Goal: Task Accomplishment & Management: Manage account settings

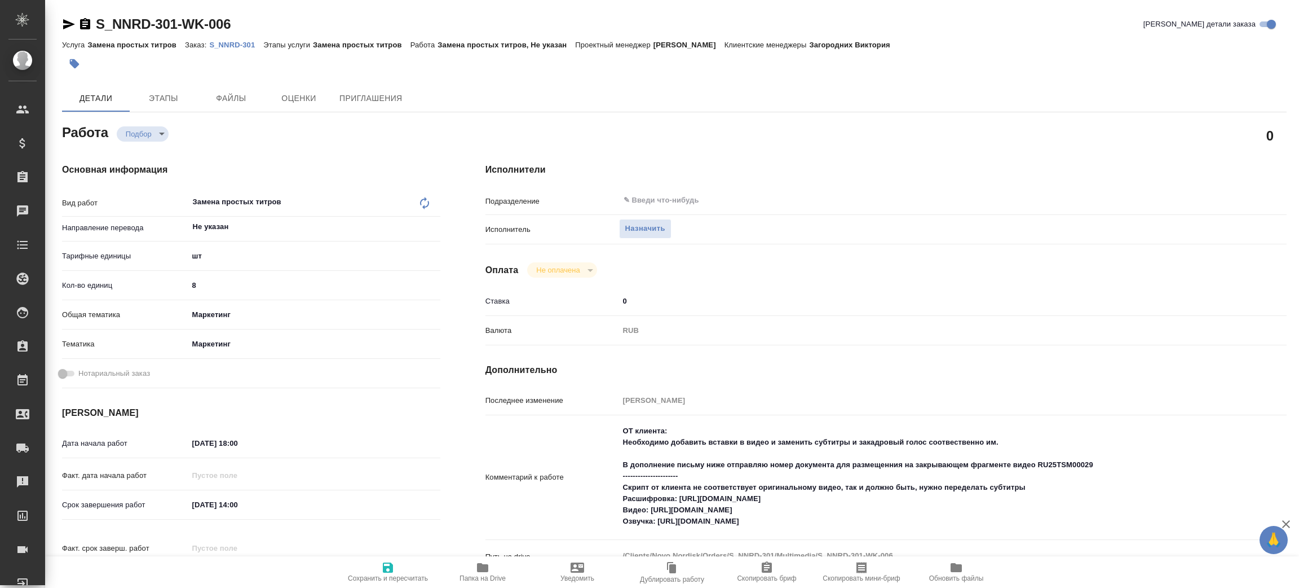
type textarea "x"
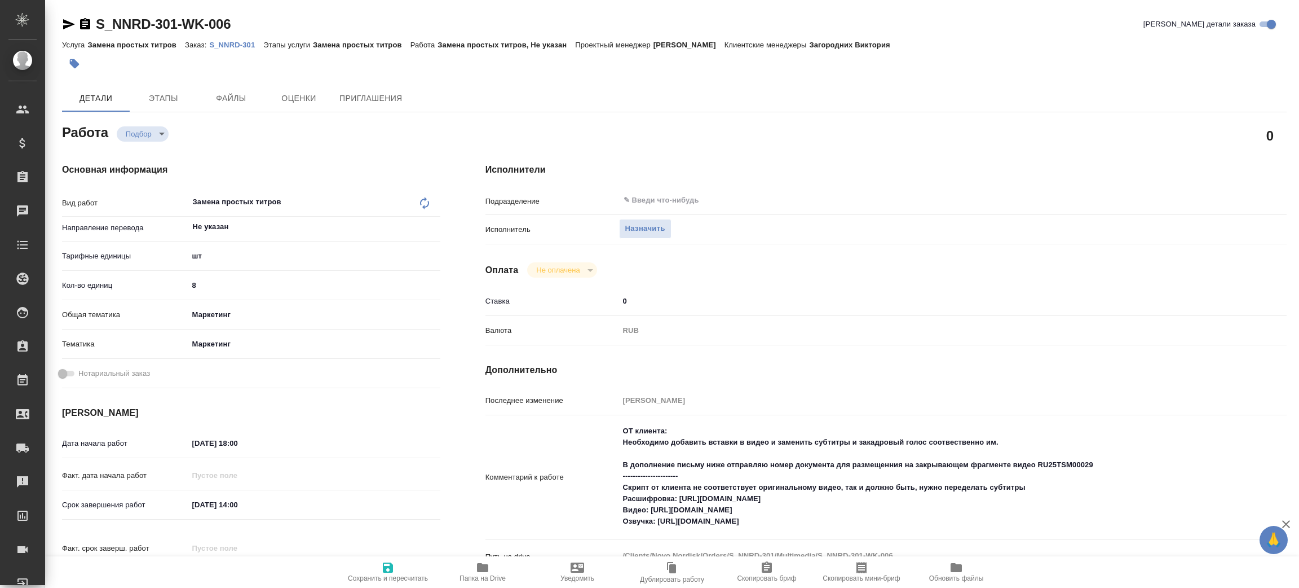
type textarea "x"
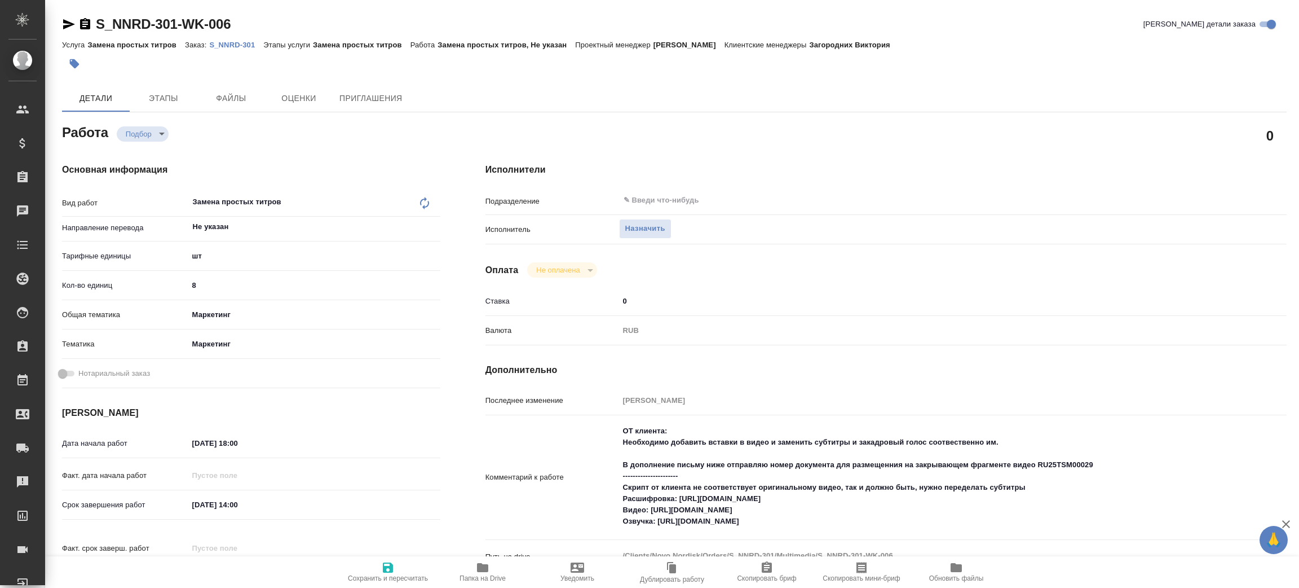
type textarea "x"
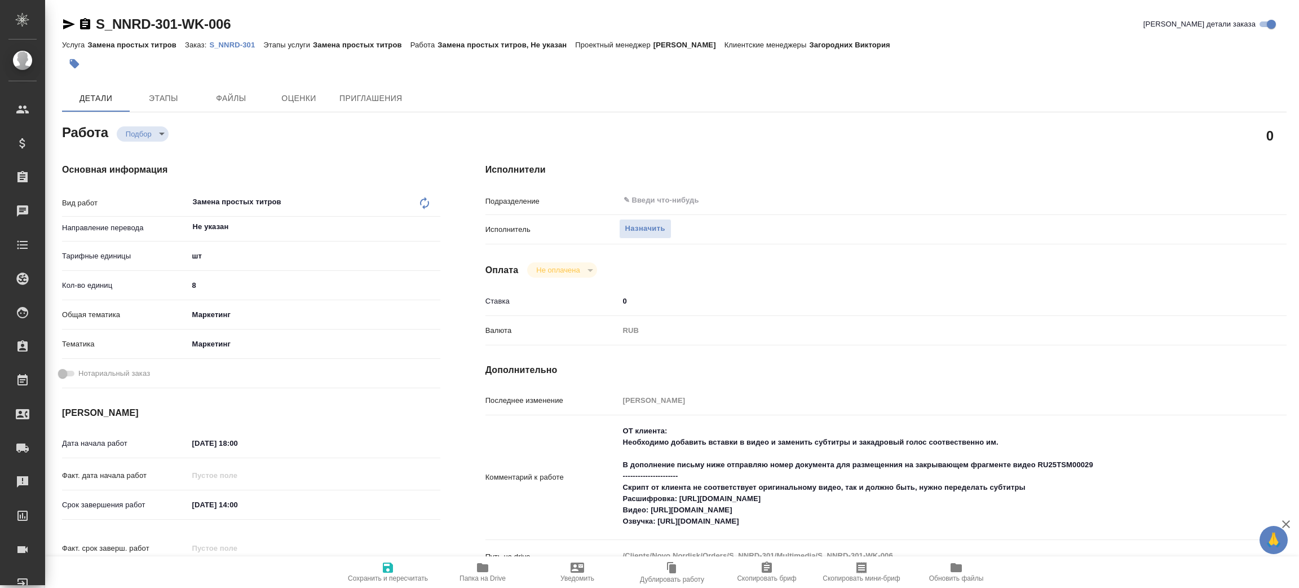
type textarea "x"
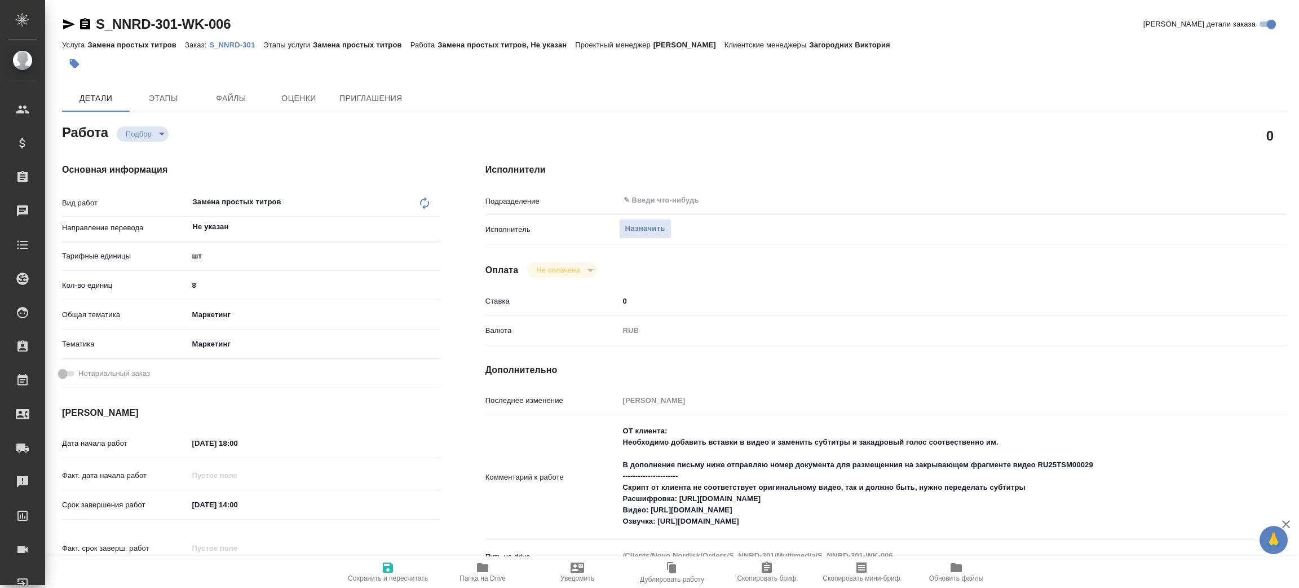
type textarea "x"
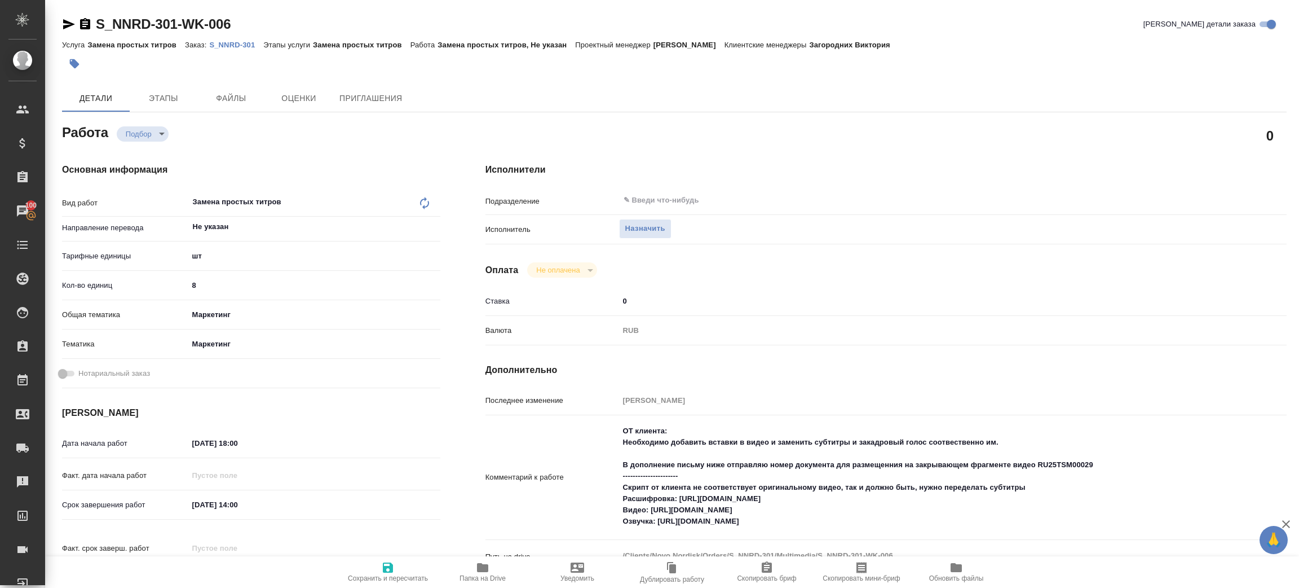
click at [238, 43] on p "S_NNRD-301" at bounding box center [236, 45] width 54 height 8
click at [236, 42] on p "S_NNRD-301" at bounding box center [236, 45] width 54 height 8
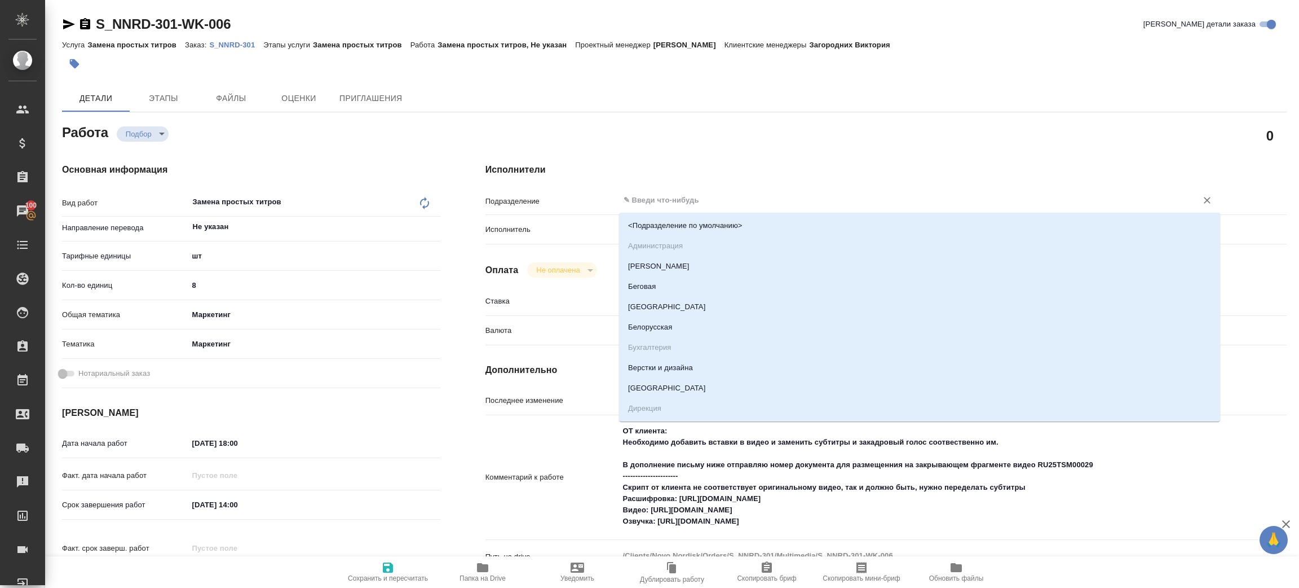
click at [645, 202] on input "text" at bounding box center [901, 200] width 557 height 14
click at [675, 123] on div "0" at bounding box center [886, 135] width 801 height 28
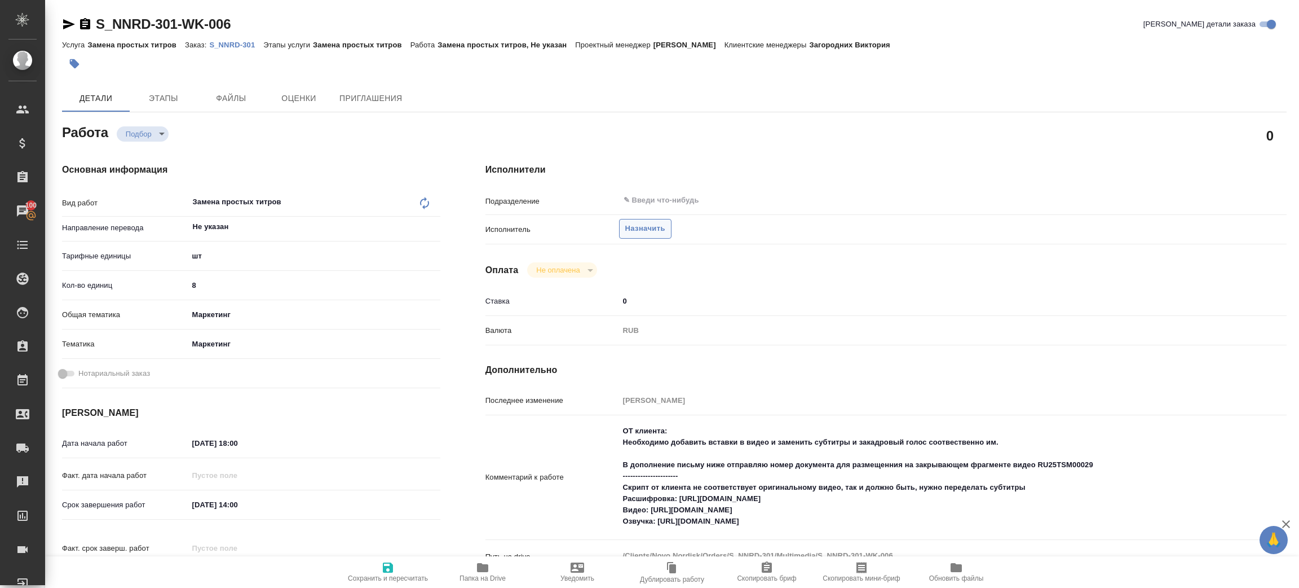
click at [659, 235] on button "Назначить" at bounding box center [645, 229] width 52 height 20
type textarea "x"
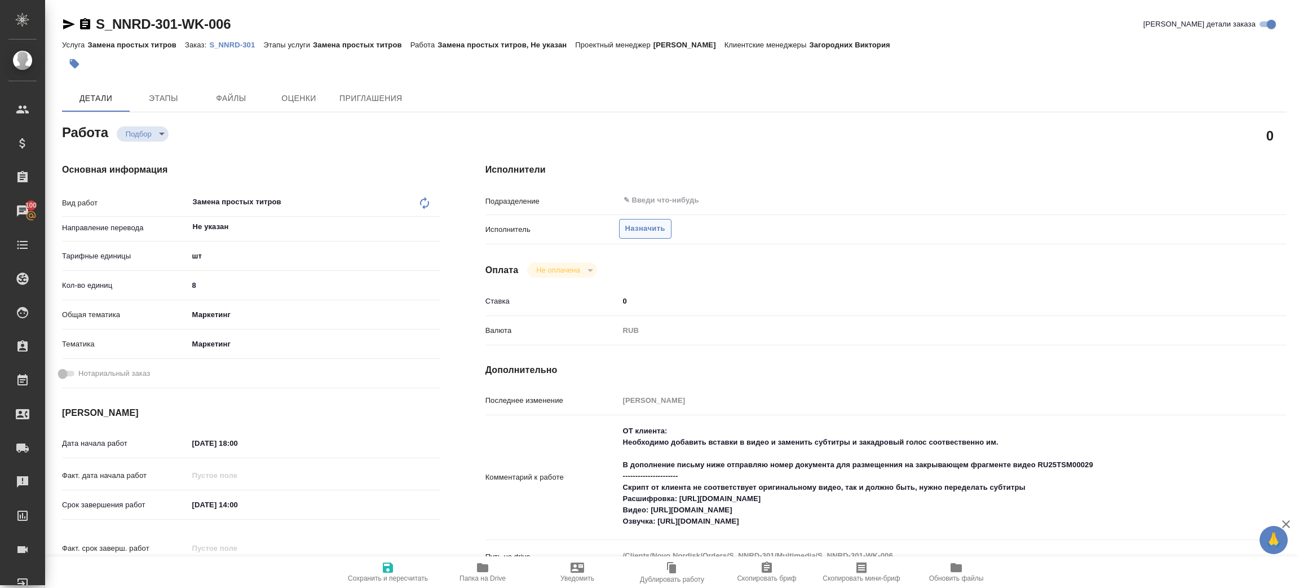
type textarea "x"
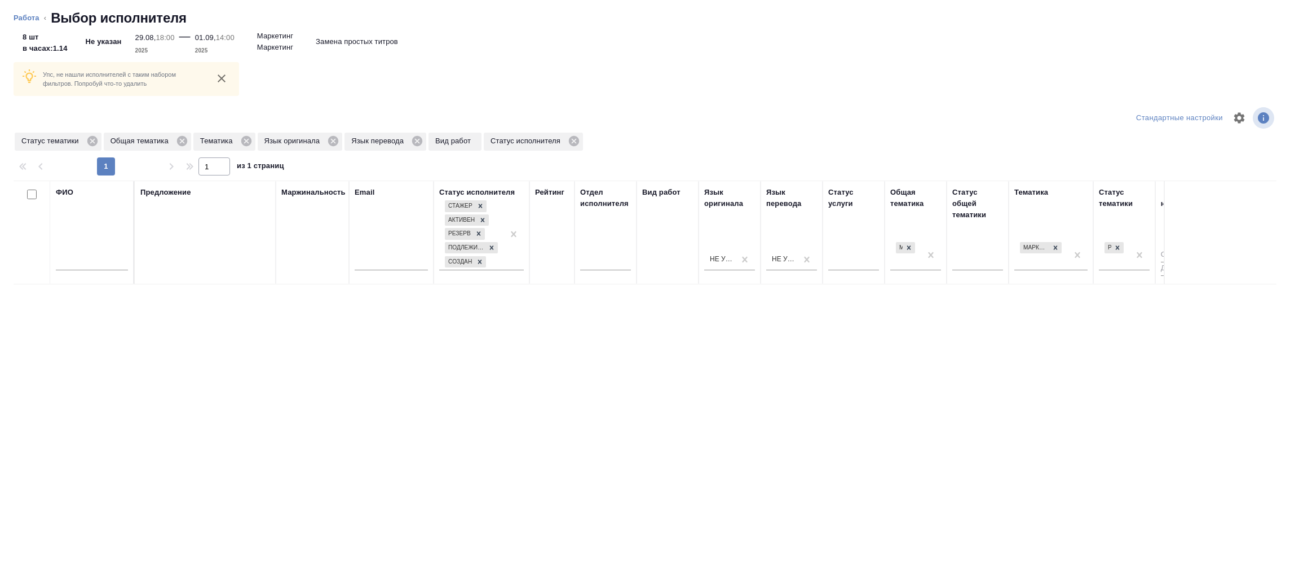
click at [86, 266] on input "text" at bounding box center [92, 263] width 72 height 14
click at [479, 208] on icon at bounding box center [480, 206] width 8 height 8
type input "зенков"
click at [481, 206] on icon at bounding box center [479, 206] width 8 height 8
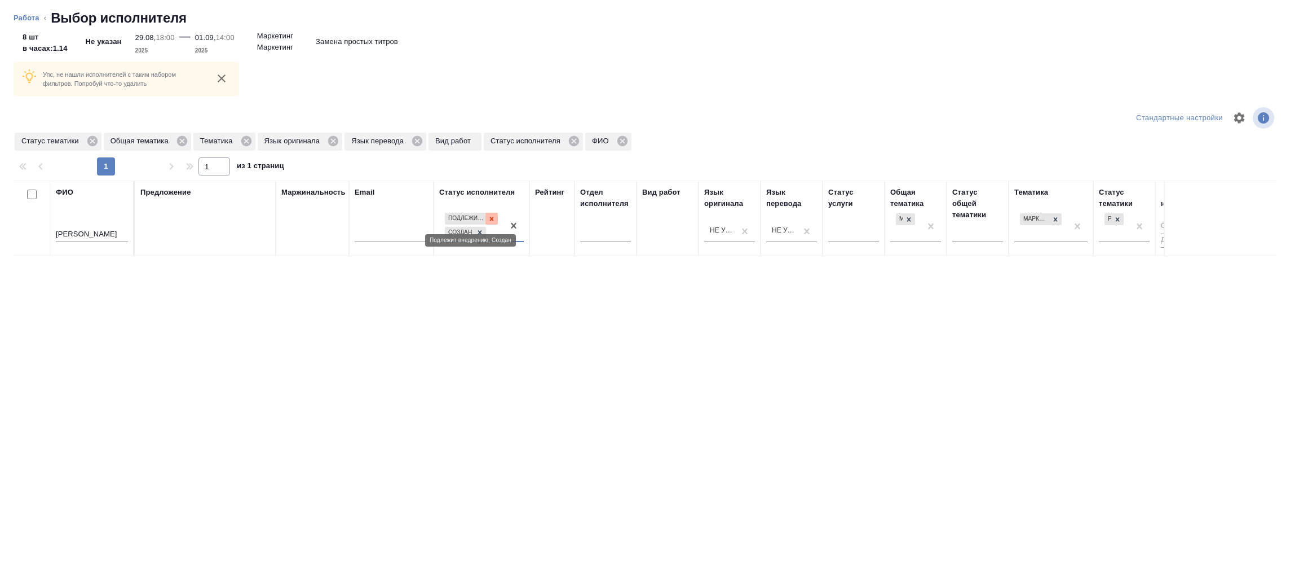
click at [492, 218] on icon at bounding box center [492, 219] width 8 height 8
click at [483, 233] on icon at bounding box center [480, 231] width 8 height 8
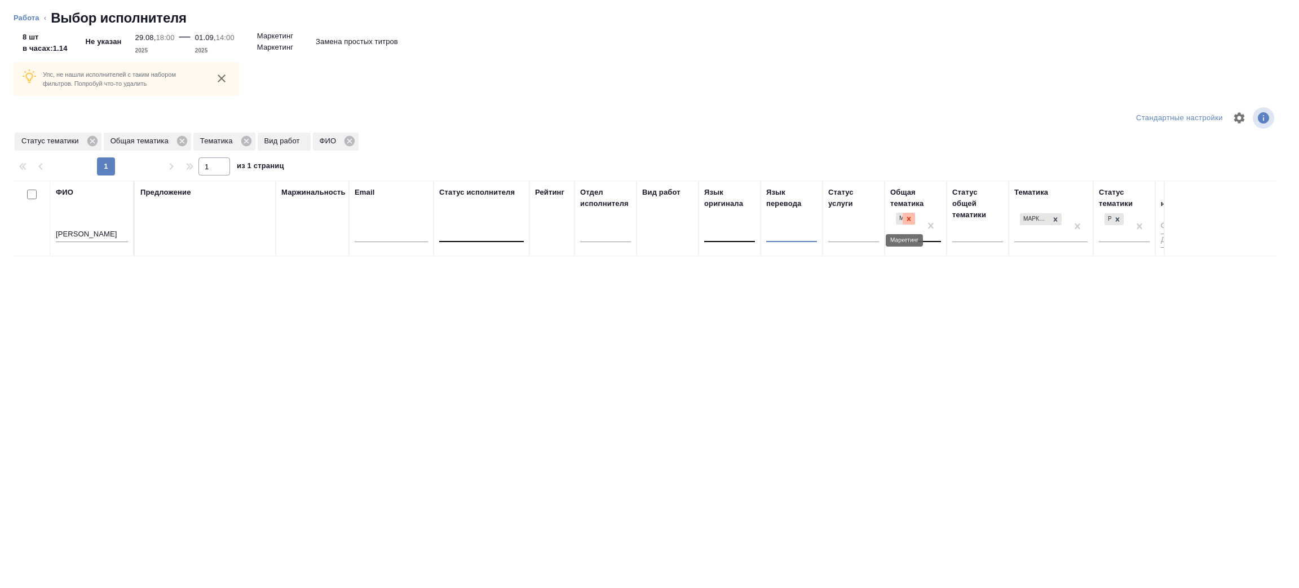
click at [912, 218] on icon at bounding box center [909, 219] width 8 height 8
click at [1053, 216] on icon at bounding box center [1056, 219] width 8 height 8
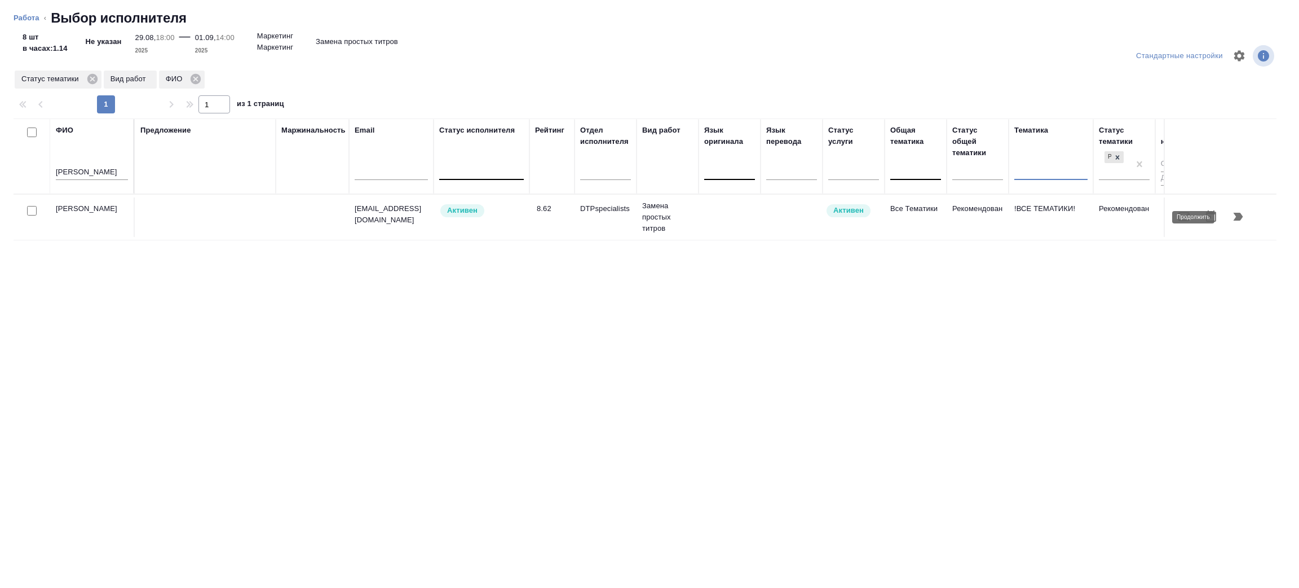
click at [1232, 218] on icon "button" at bounding box center [1239, 217] width 14 height 14
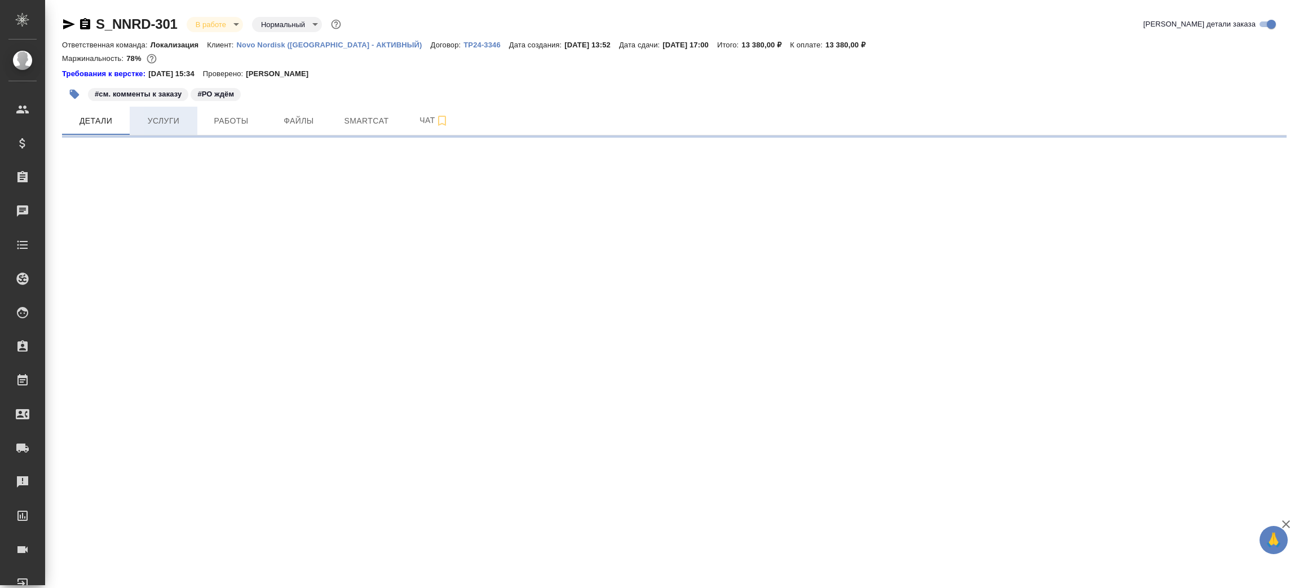
select select "RU"
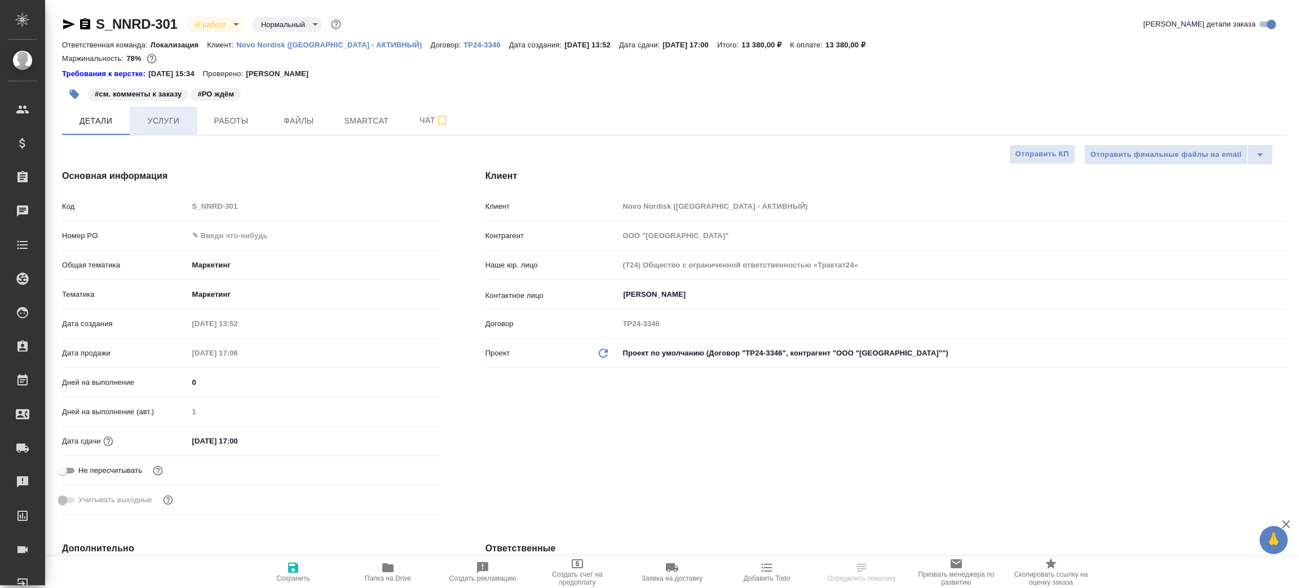
type textarea "x"
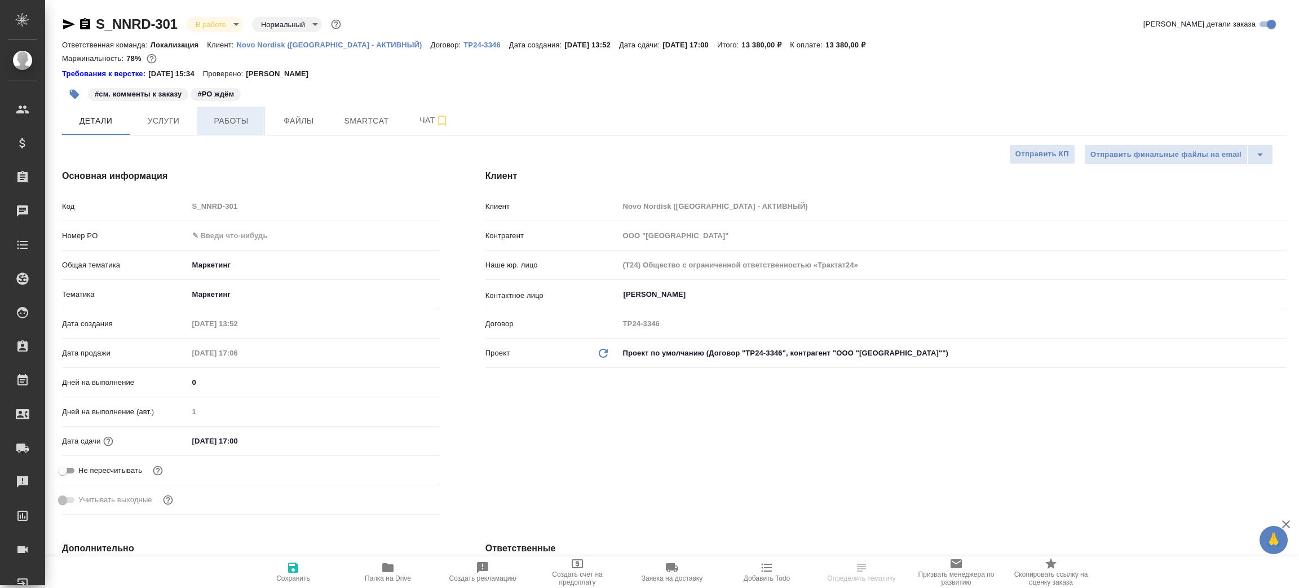
type textarea "x"
click at [210, 120] on span "Работы" at bounding box center [231, 121] width 54 height 14
type input "[PERSON_NAME]"
type input "[PERSON_NAME]pereverzeva"
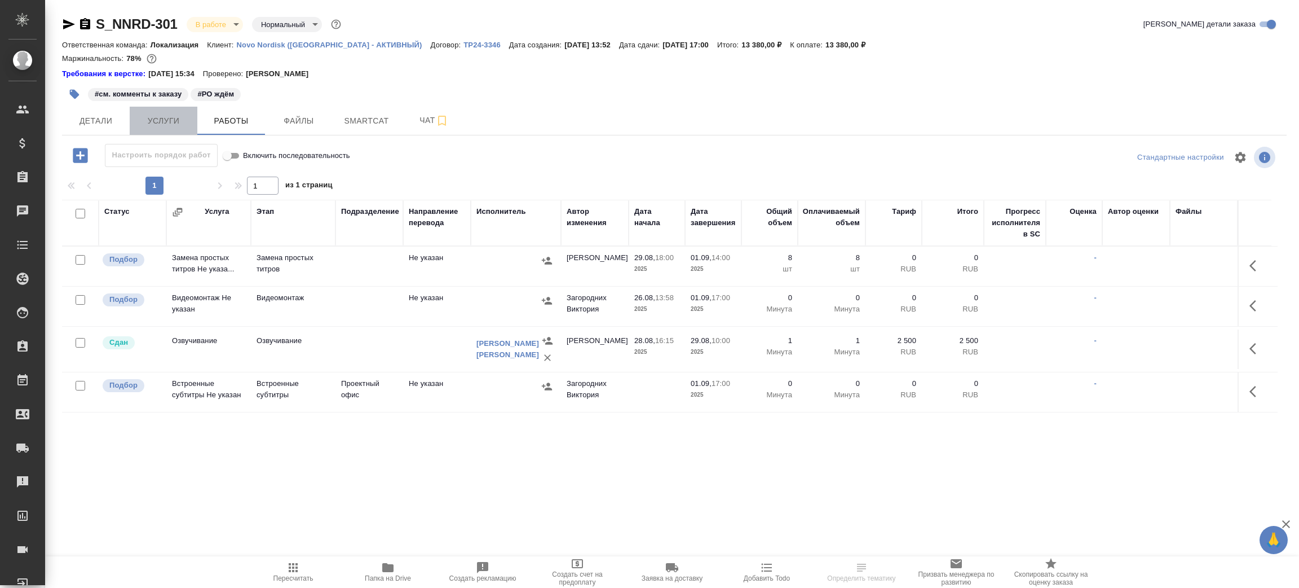
click at [184, 118] on span "Услуги" at bounding box center [163, 121] width 54 height 14
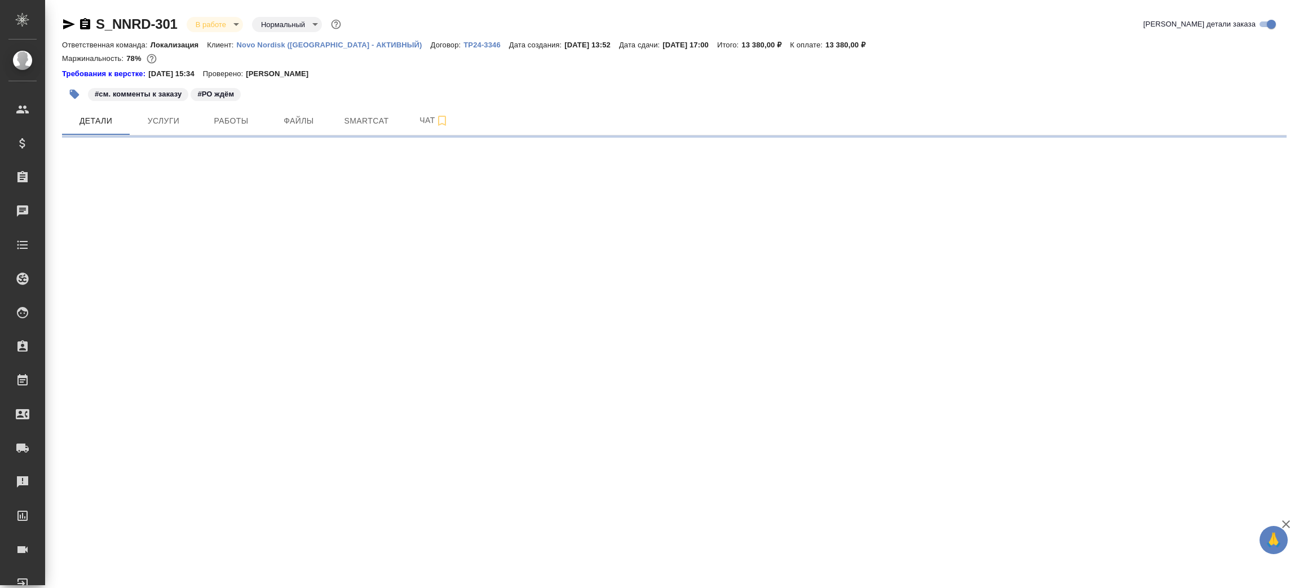
select select "RU"
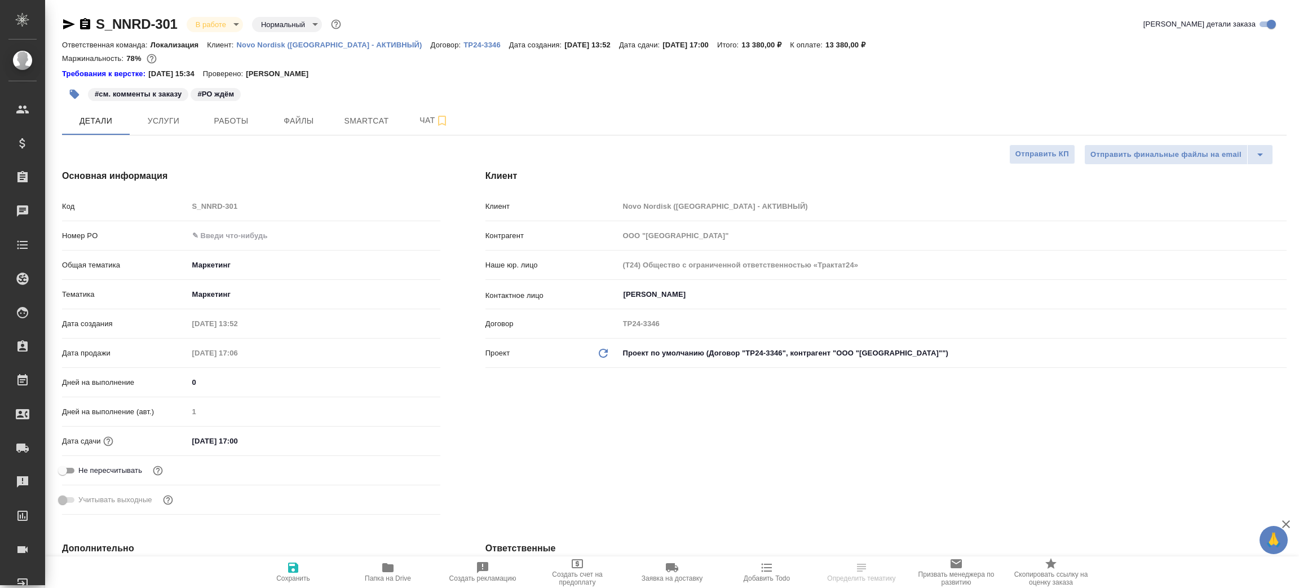
type textarea "x"
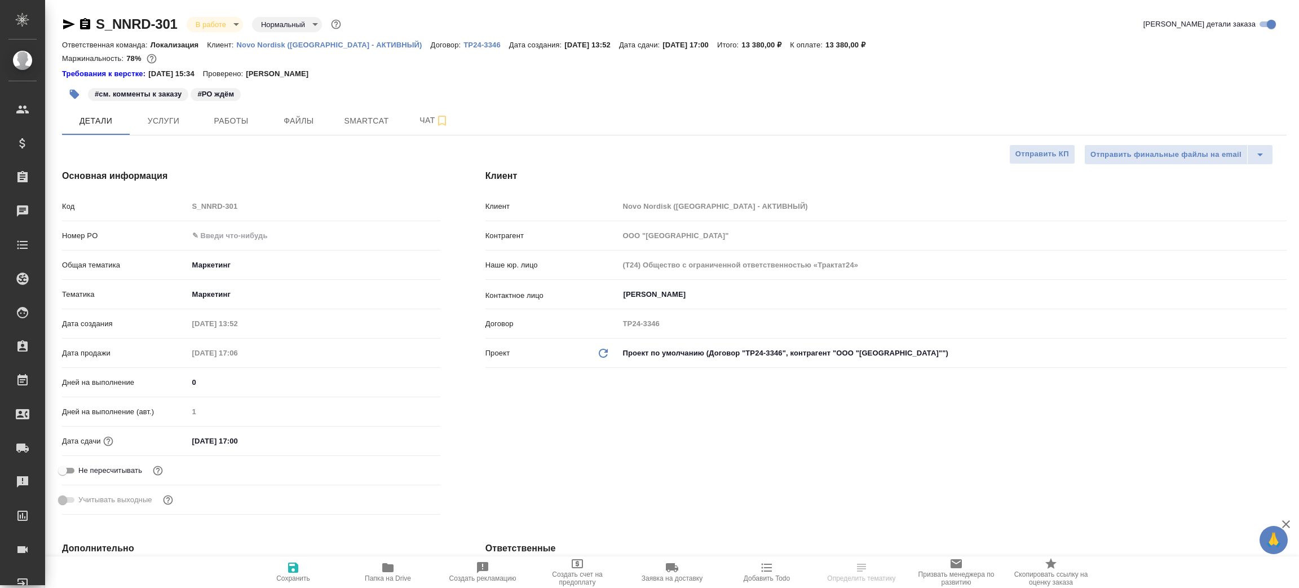
type textarea "x"
click at [83, 20] on icon "button" at bounding box center [85, 23] width 10 height 11
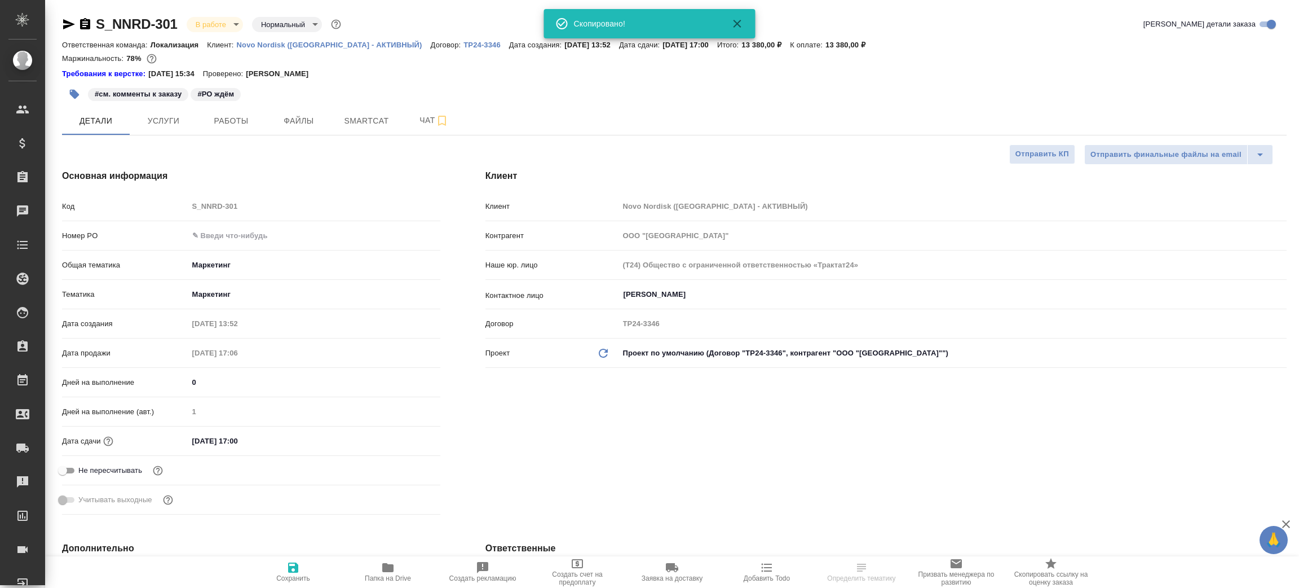
type textarea "x"
select select "RU"
type textarea "x"
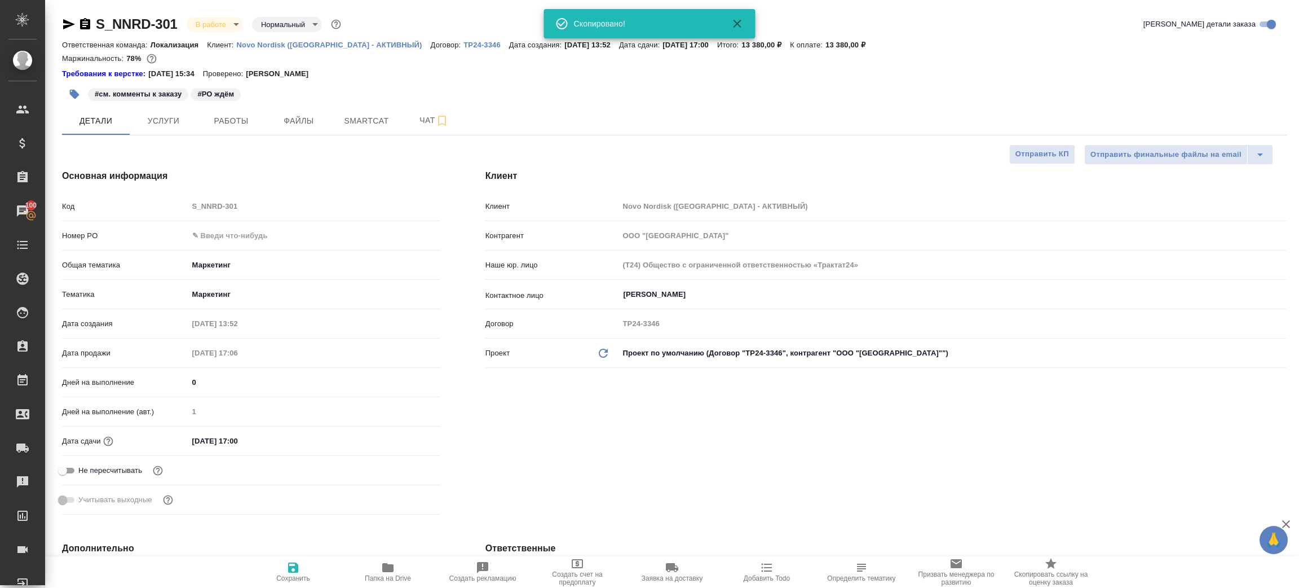
type textarea "x"
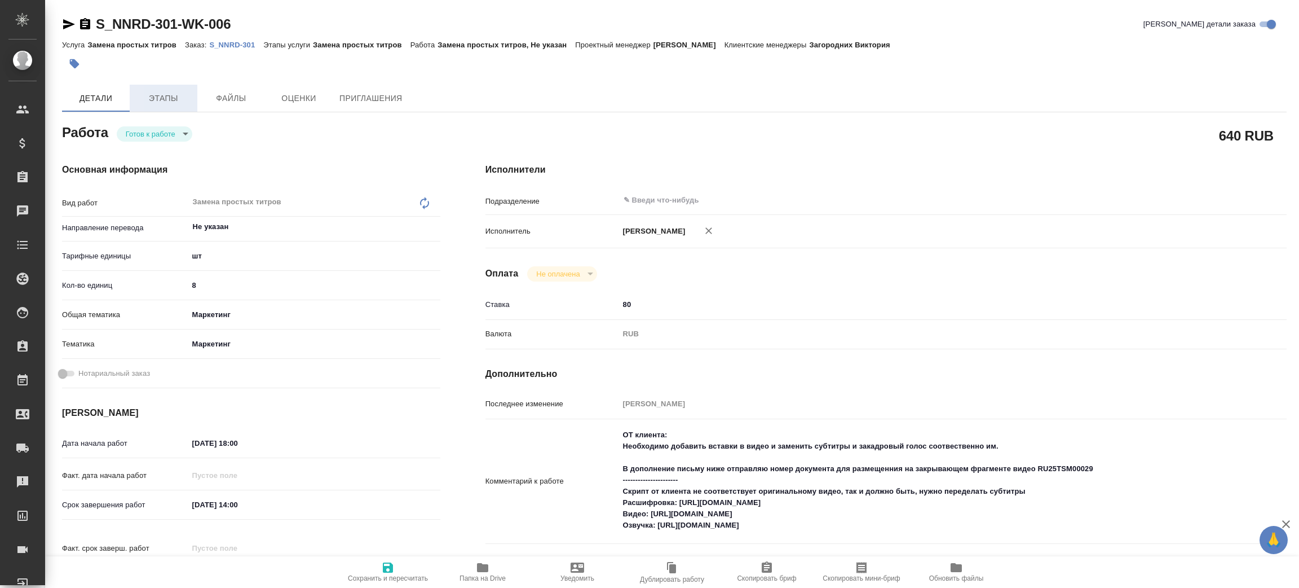
type textarea "x"
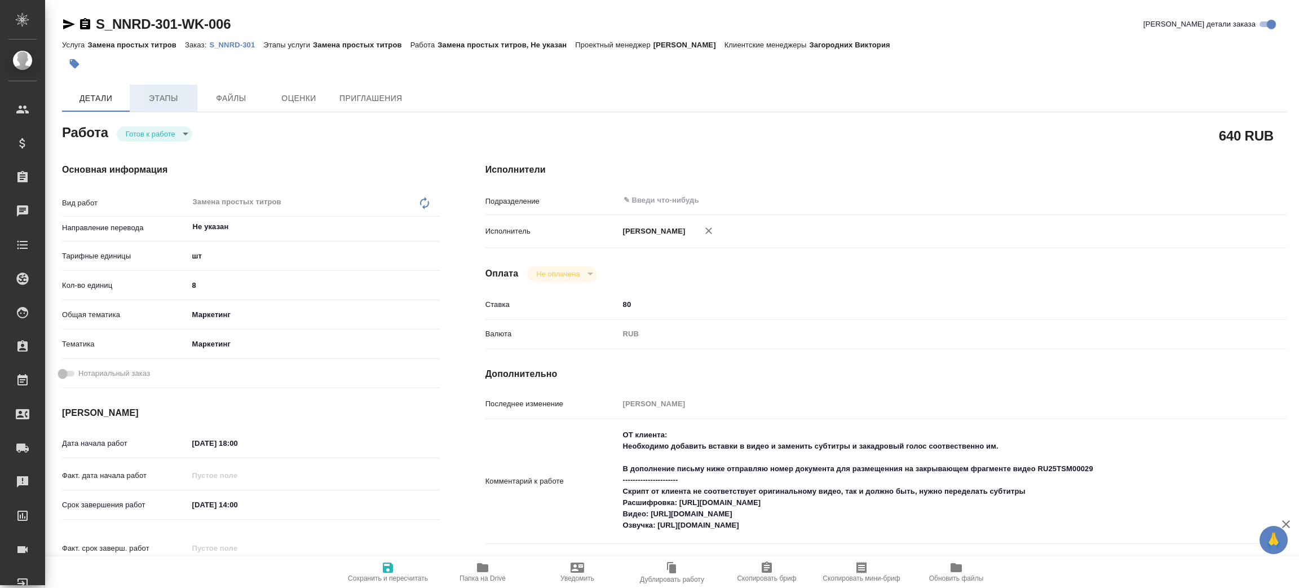
type textarea "x"
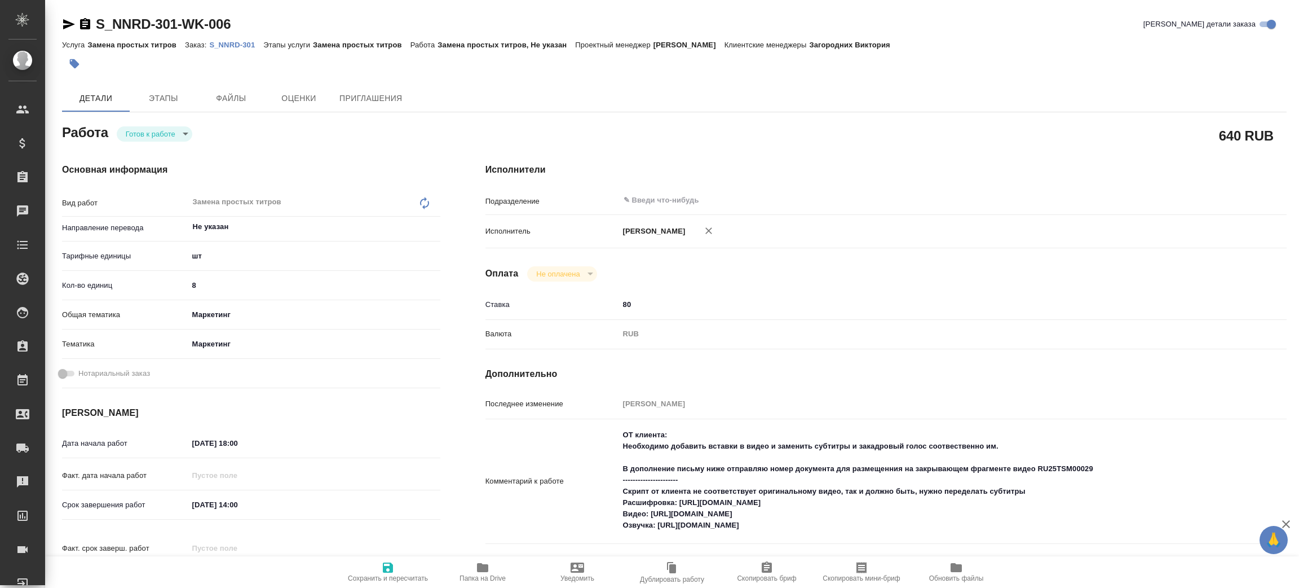
type textarea "x"
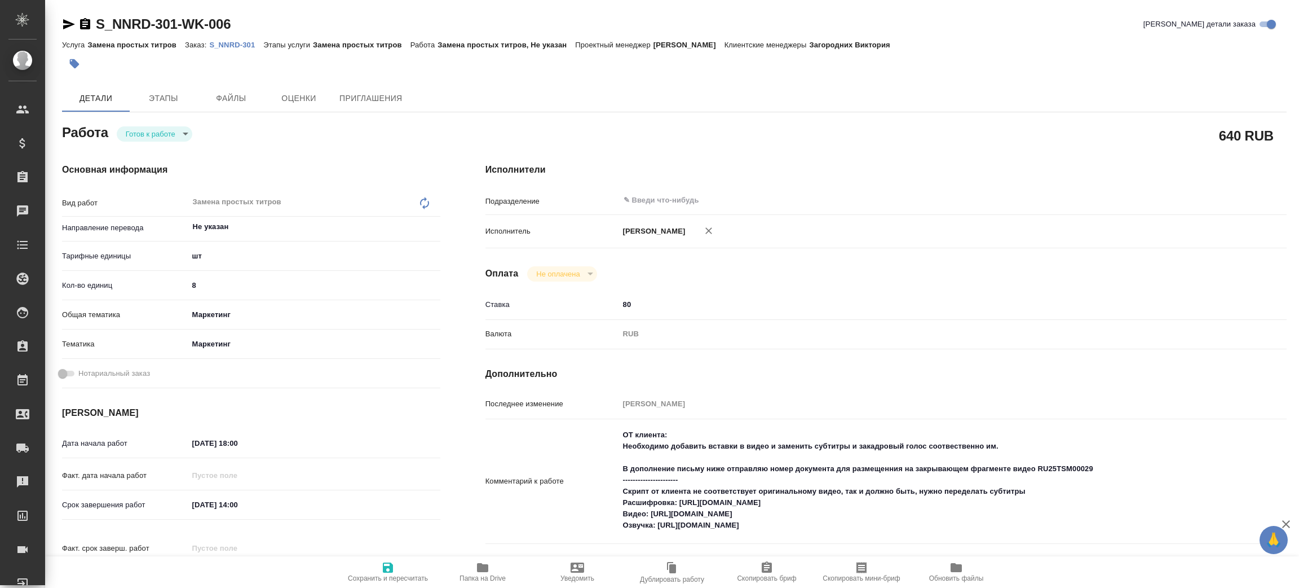
click at [169, 131] on body "🙏 .cls-1 fill:#fff; AWATERA Zenkov Aleksei Клиенты Спецификации Заказы Чаты Tod…" at bounding box center [649, 294] width 1299 height 588
click at [169, 150] on li "В работе" at bounding box center [155, 152] width 76 height 19
type textarea "x"
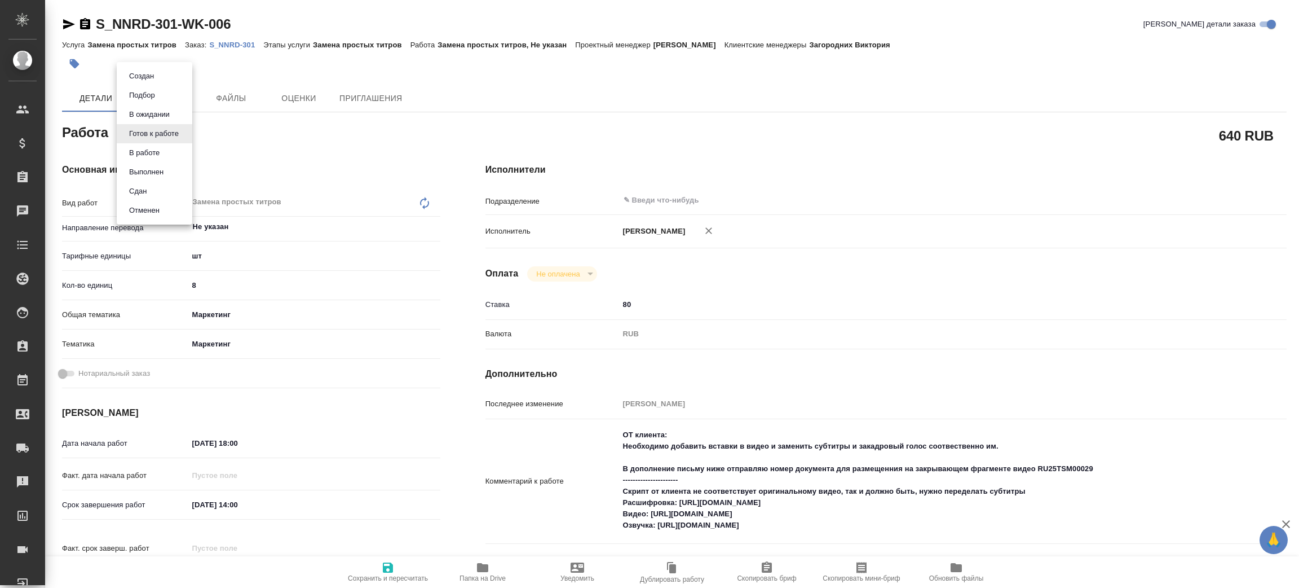
type textarea "x"
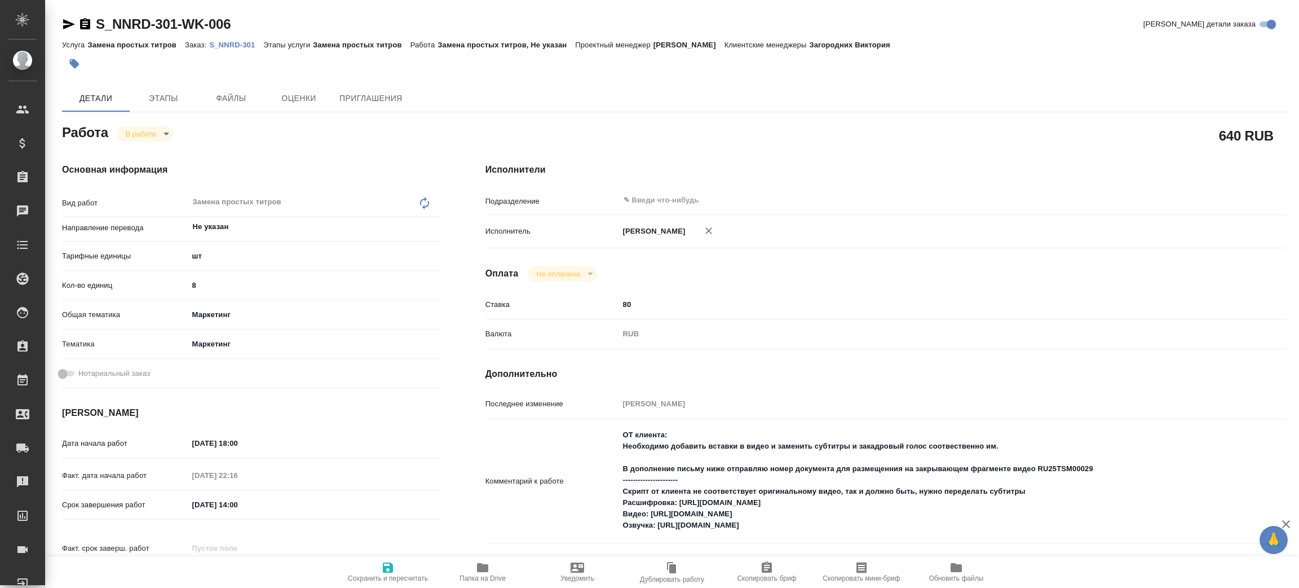
type textarea "x"
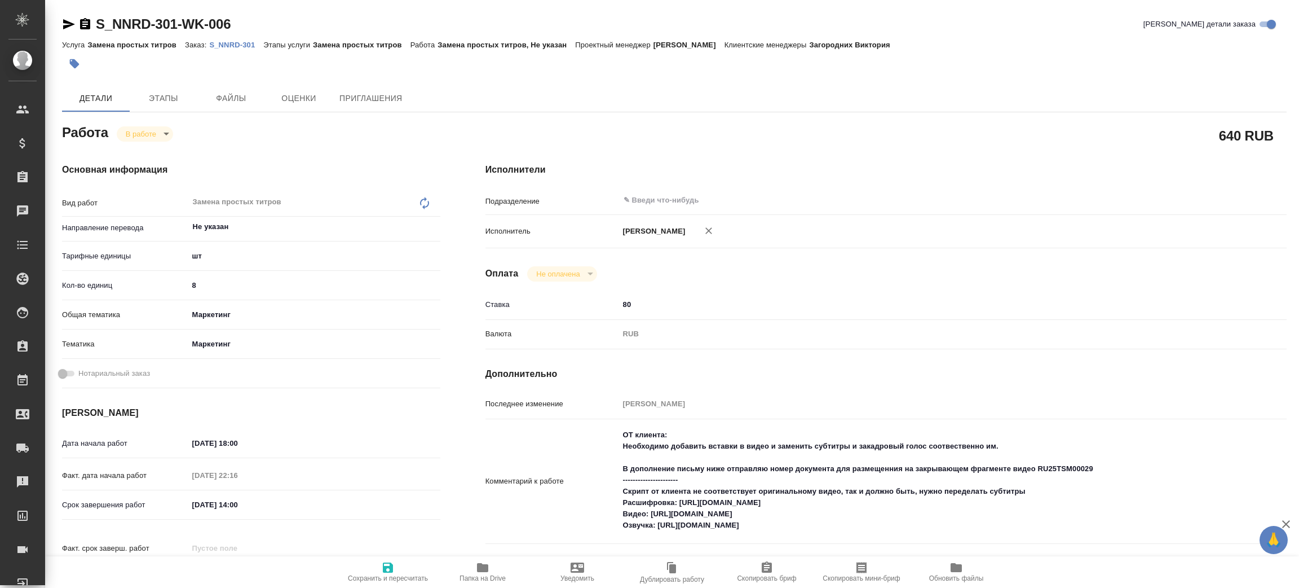
type textarea "x"
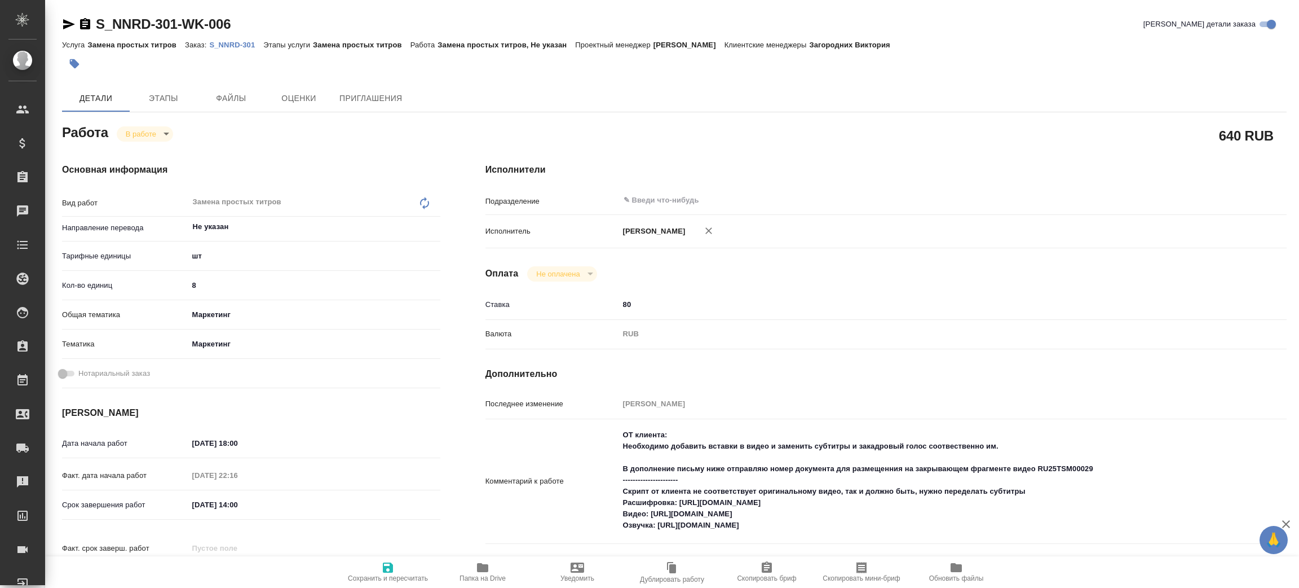
type textarea "x"
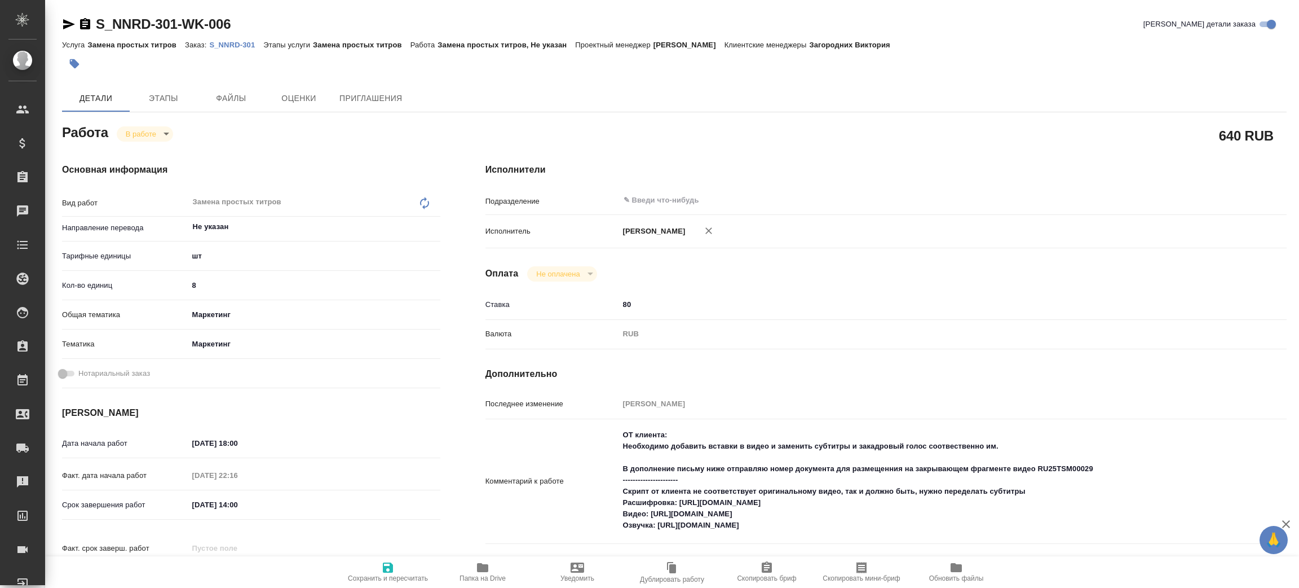
type textarea "x"
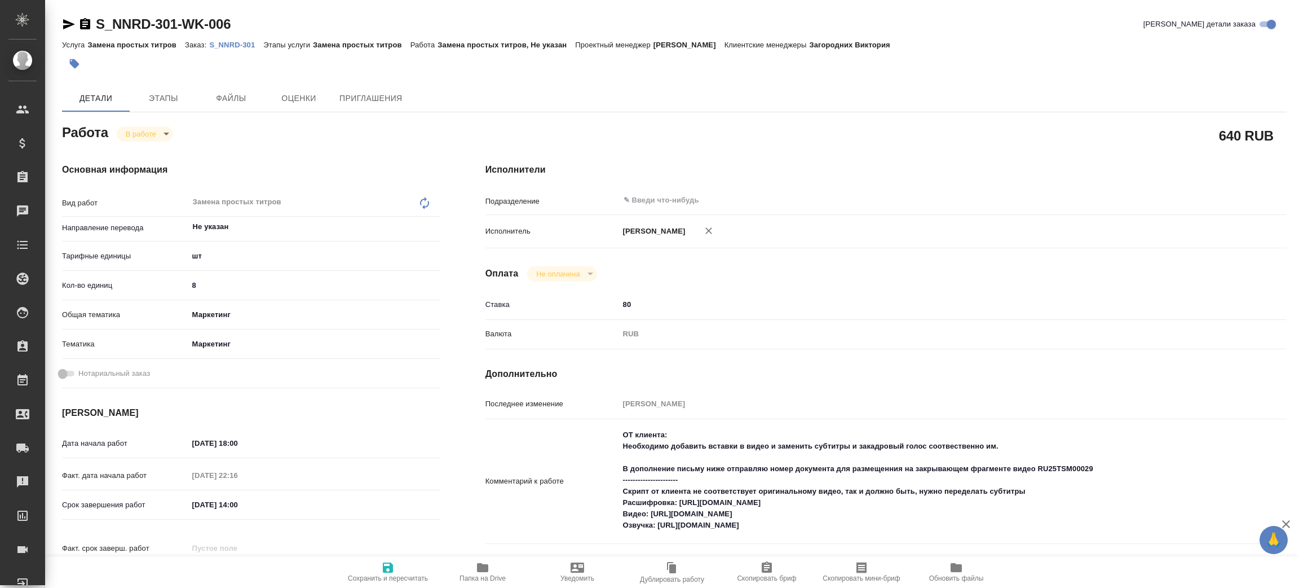
type textarea "x"
click at [239, 44] on p "S_NNRD-301" at bounding box center [236, 45] width 54 height 8
drag, startPoint x: 679, startPoint y: 502, endPoint x: 878, endPoint y: 496, distance: 198.6
click at [876, 498] on textarea "ОТ клиента: Необходимо добавить вставки в видео и заменить субтитры и закадровы…" at bounding box center [920, 480] width 600 height 109
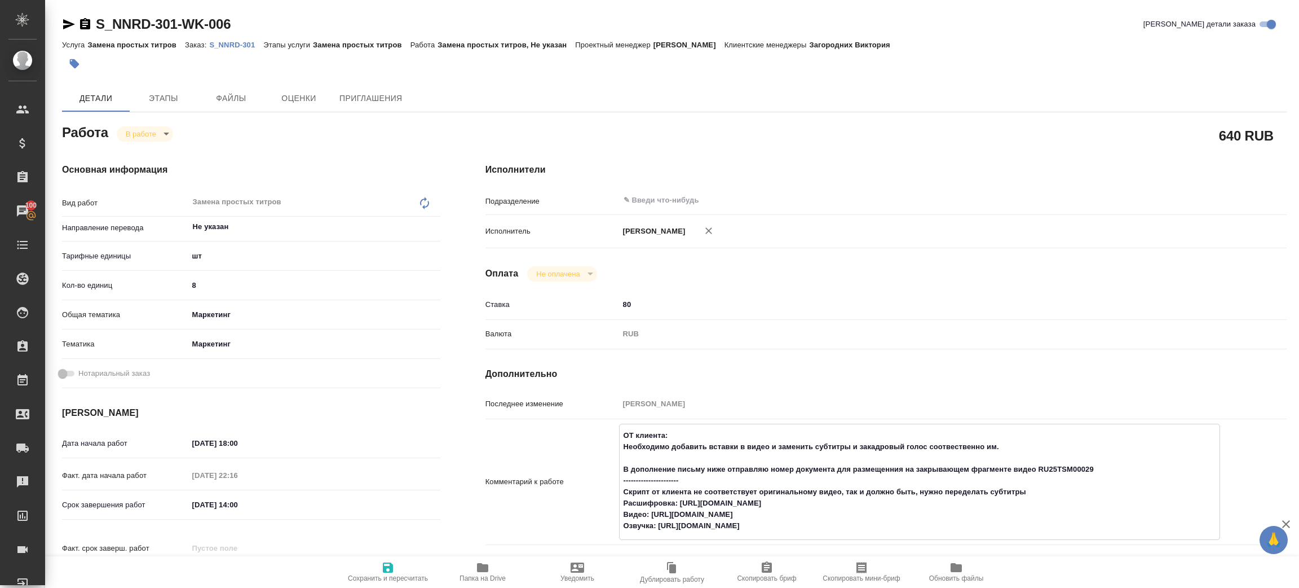
drag, startPoint x: 652, startPoint y: 516, endPoint x: 879, endPoint y: 511, distance: 226.7
click at [879, 511] on textarea "ОТ клиента: Необходимо добавить вставки в видео и заменить субтитры и закадровы…" at bounding box center [920, 480] width 600 height 109
drag, startPoint x: 658, startPoint y: 526, endPoint x: 915, endPoint y: 527, distance: 257.1
click at [915, 527] on textarea "ОТ клиента: Необходимо добавить вставки в видео и заменить субтитры и закадровы…" at bounding box center [920, 480] width 600 height 109
type textarea "x"
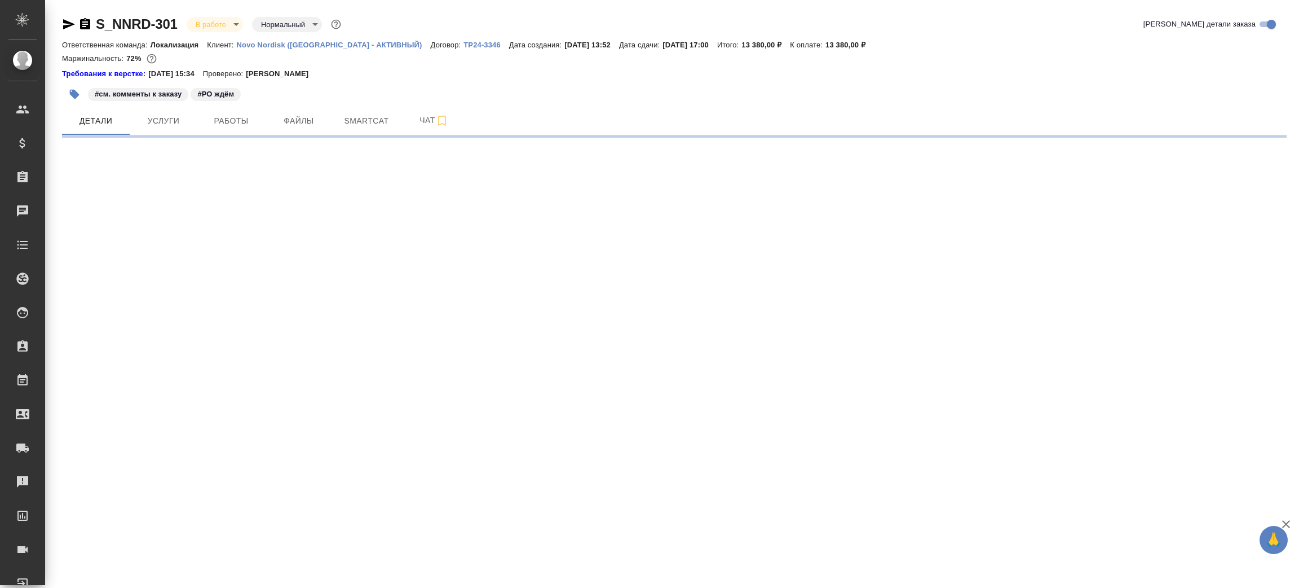
select select "RU"
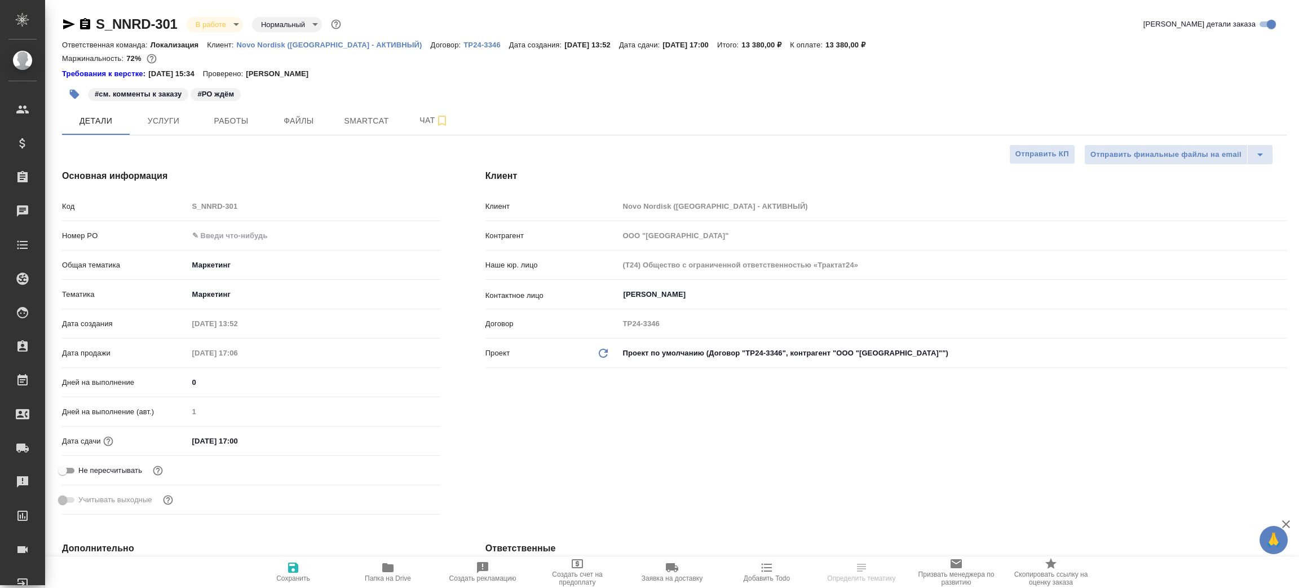
type textarea "x"
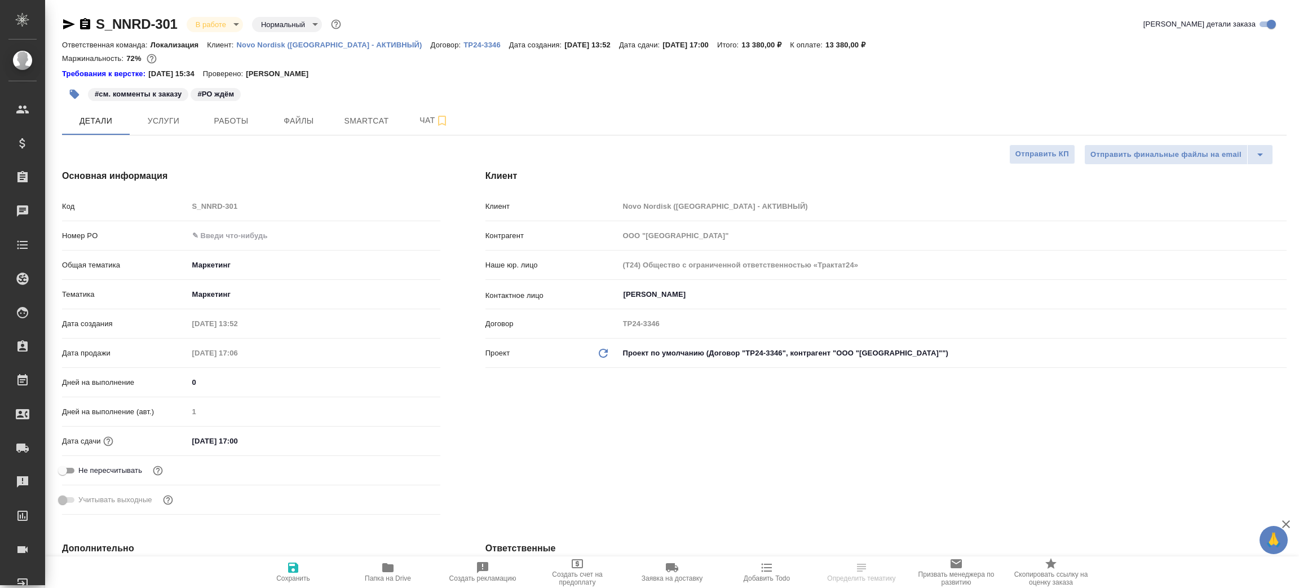
type textarea "x"
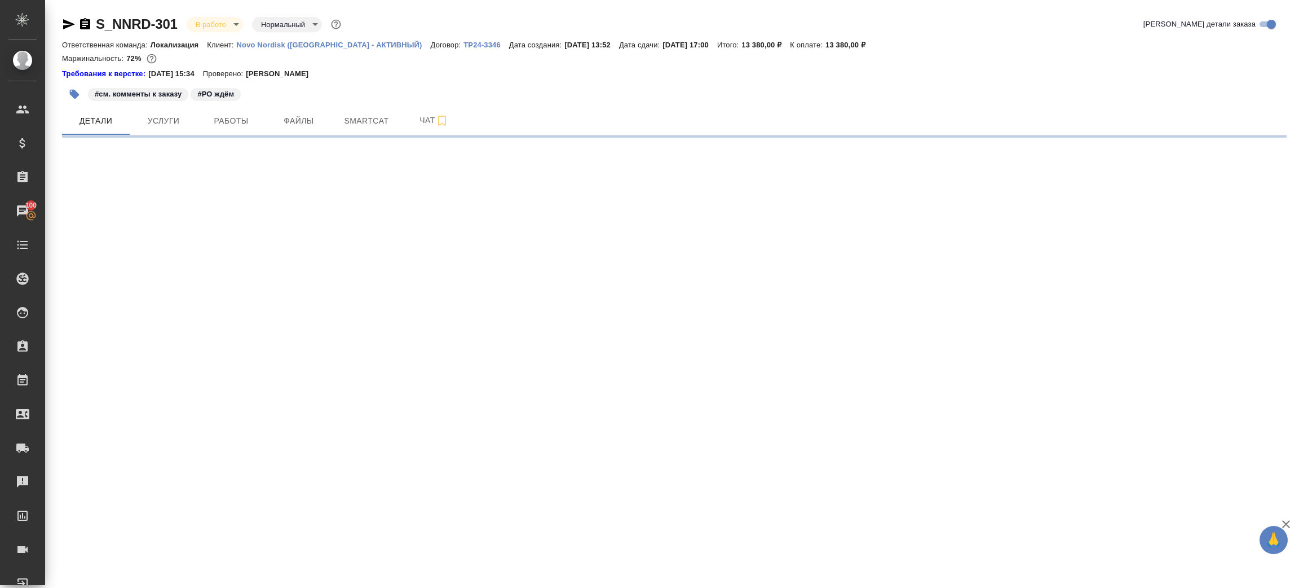
select select "RU"
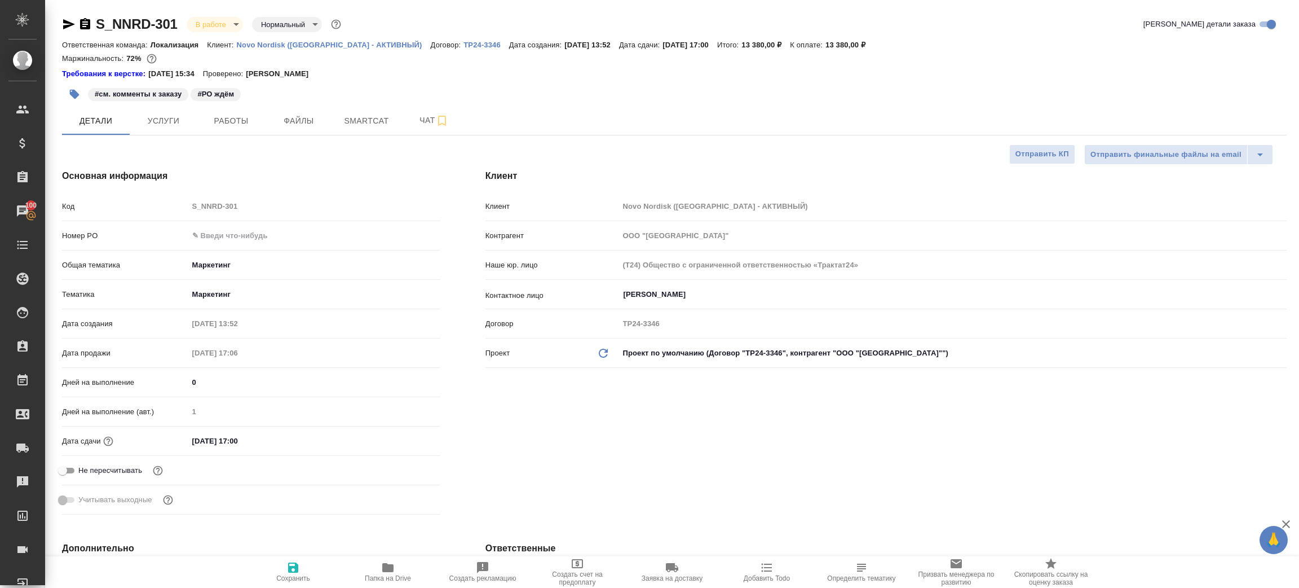
type textarea "x"
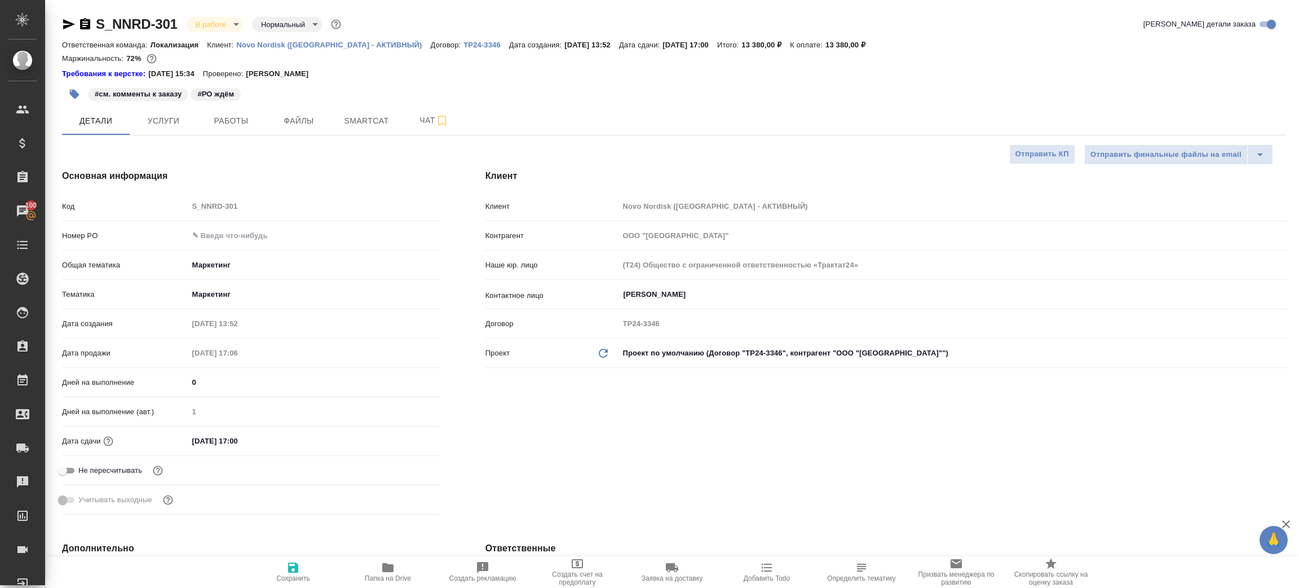
type textarea "x"
